Goal: Check status

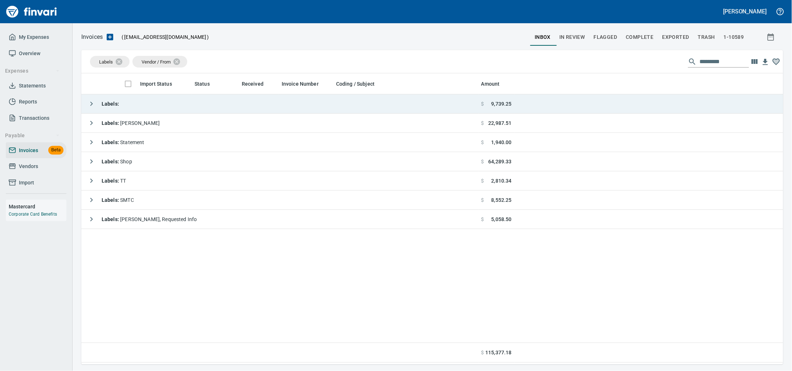
scroll to position [284, 688]
click at [179, 104] on td "Labels :" at bounding box center [279, 103] width 397 height 19
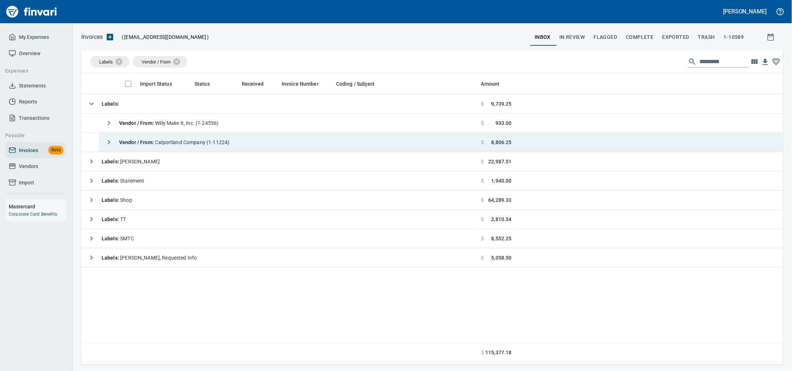
click at [230, 145] on span "Vendor / From : Calportland Company (1-11224)" at bounding box center [174, 142] width 111 height 6
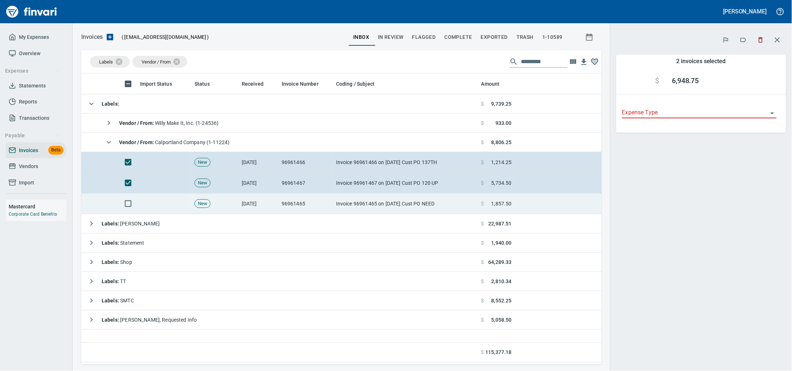
scroll to position [284, 507]
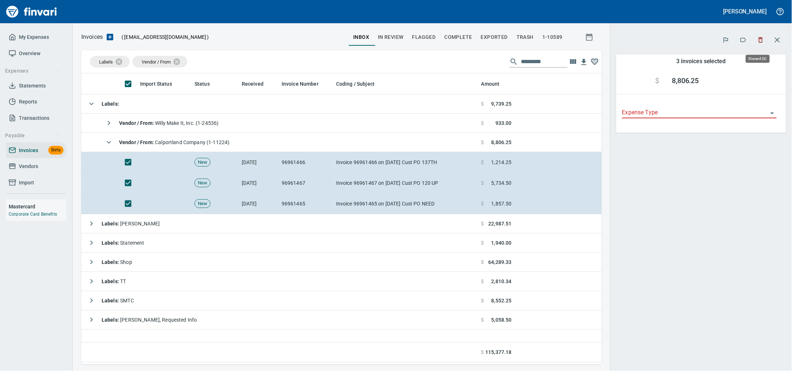
click at [759, 43] on icon "button" at bounding box center [760, 39] width 4 height 5
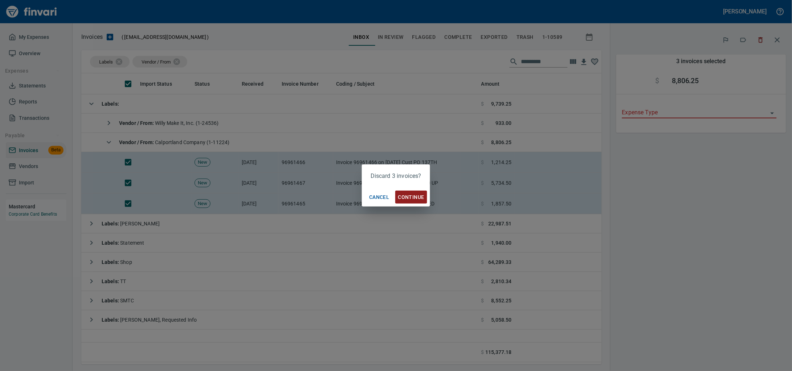
scroll to position [284, 507]
click at [423, 196] on span "Continue" at bounding box center [411, 197] width 26 height 9
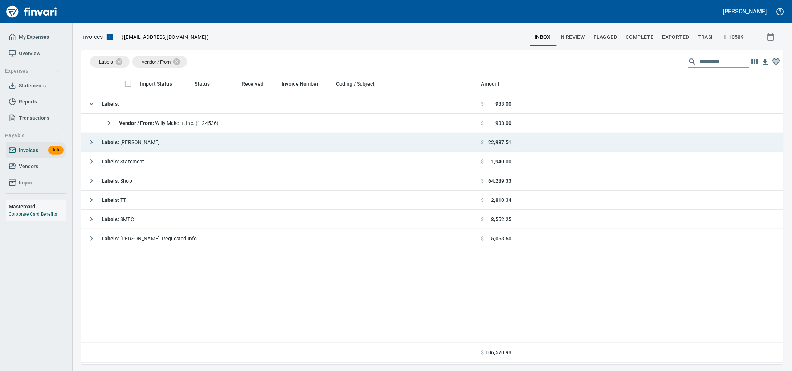
scroll to position [284, 688]
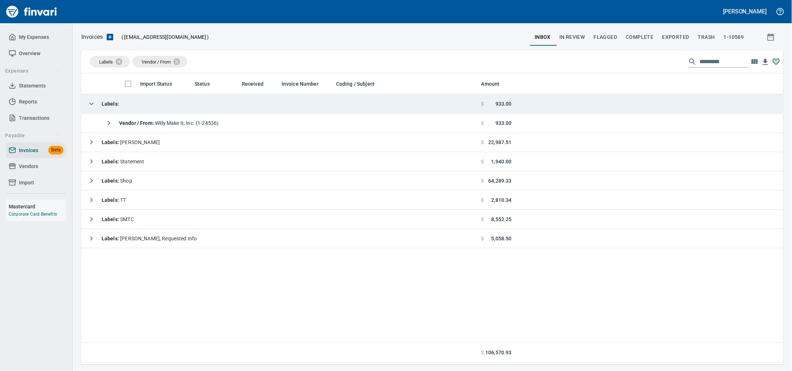
click at [170, 108] on td "Labels :" at bounding box center [279, 103] width 397 height 19
